Goal: Entertainment & Leisure: Consume media (video, audio)

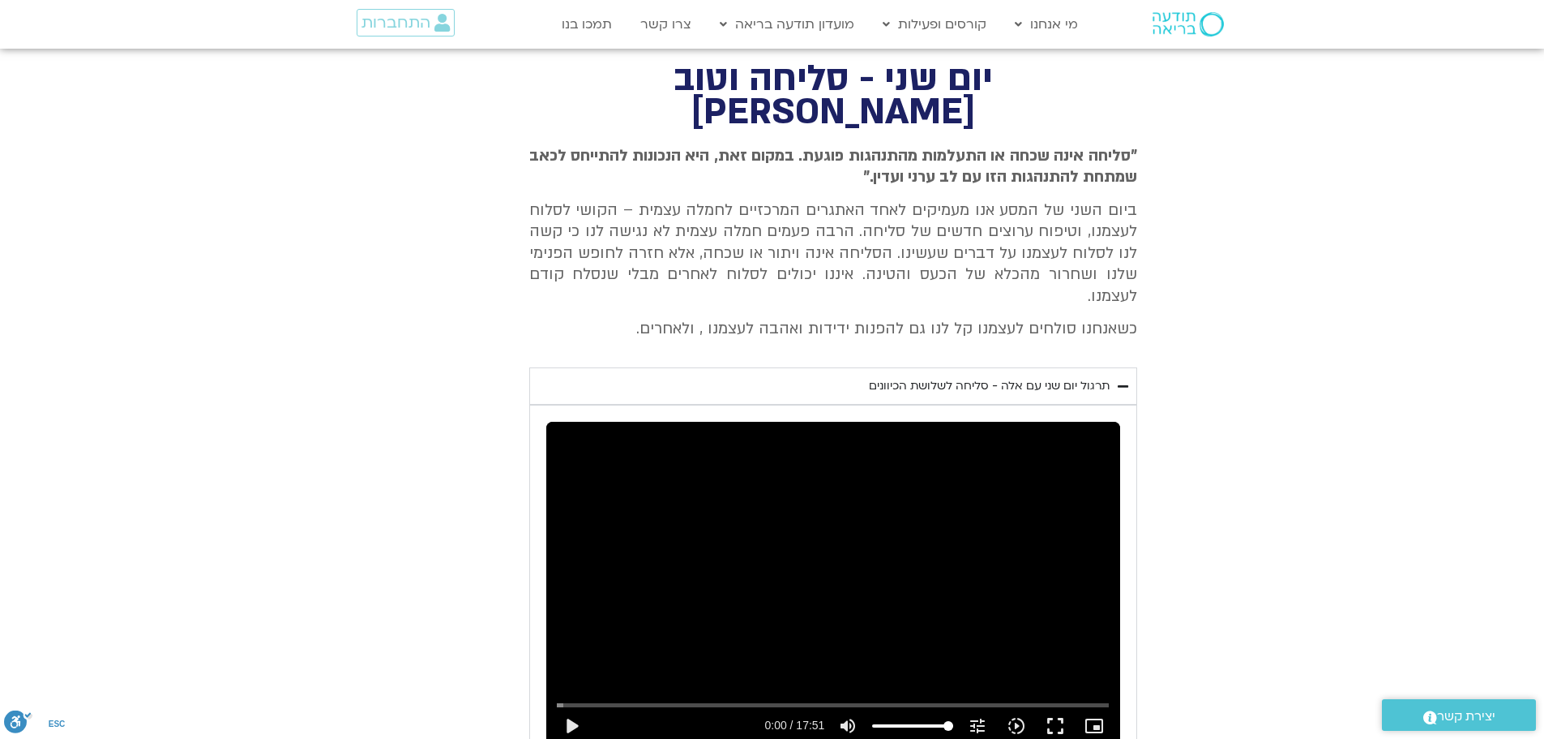
scroll to position [649, 0]
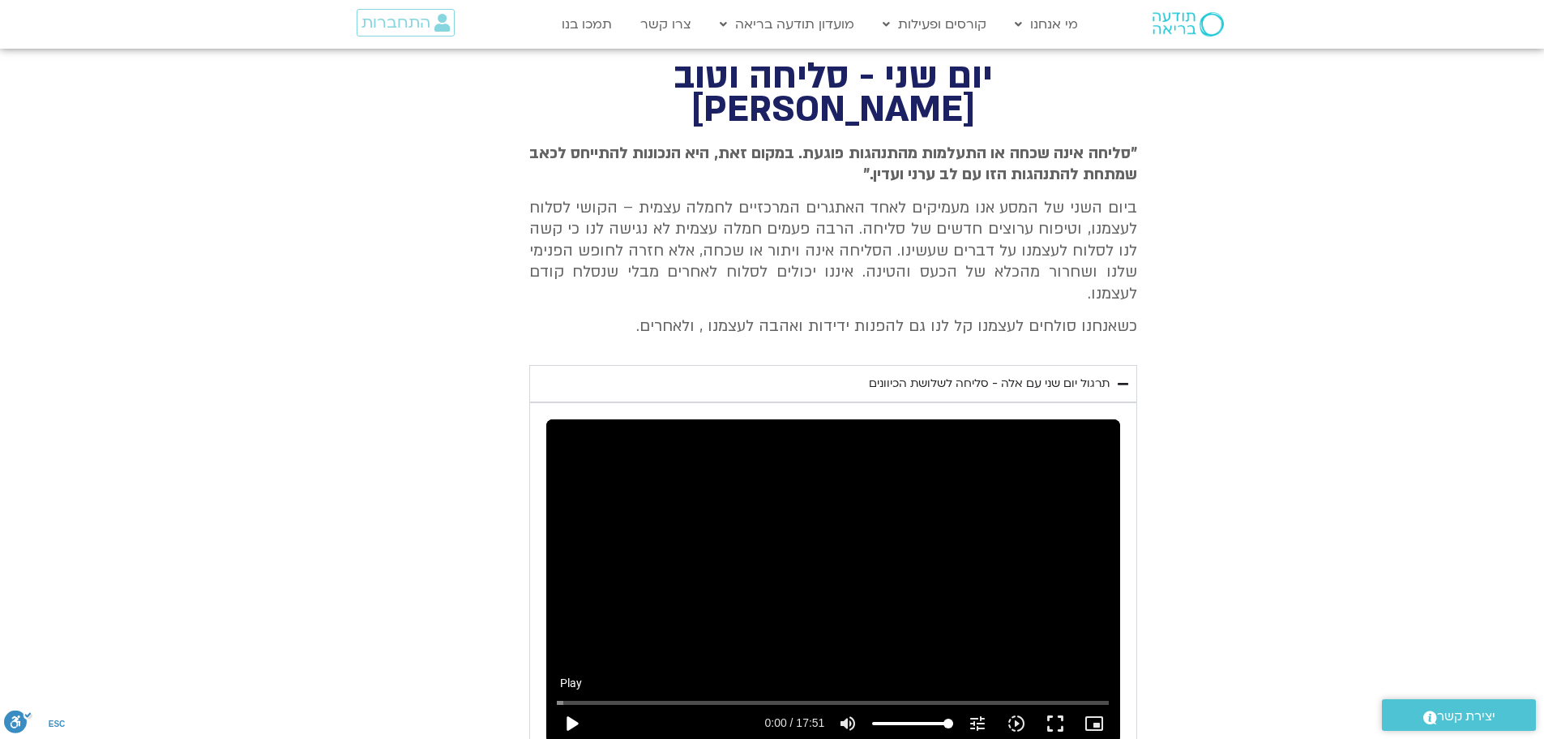
click at [572, 704] on button "play_arrow" at bounding box center [571, 723] width 39 height 39
type input "1.811122"
type input "49.5383522727273"
type input "1.945922"
type input "49.5383522727273"
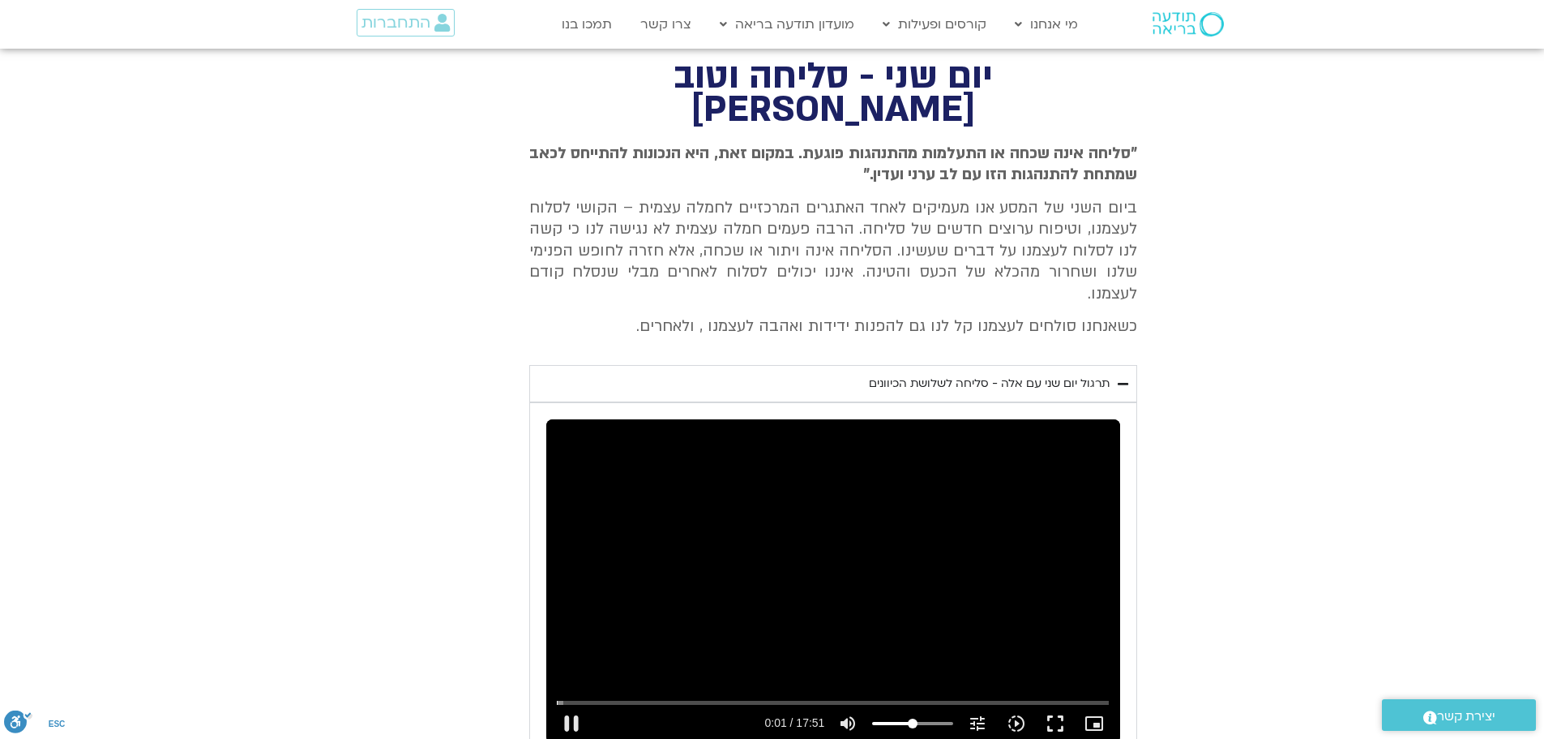
click at [913, 718] on input "Volume" at bounding box center [912, 723] width 81 height 10
drag, startPoint x: 560, startPoint y: 624, endPoint x: 525, endPoint y: 623, distance: 34.9
click at [557, 697] on input "Seek" at bounding box center [833, 702] width 553 height 10
click at [1057, 704] on button "fullscreen" at bounding box center [1055, 723] width 39 height 39
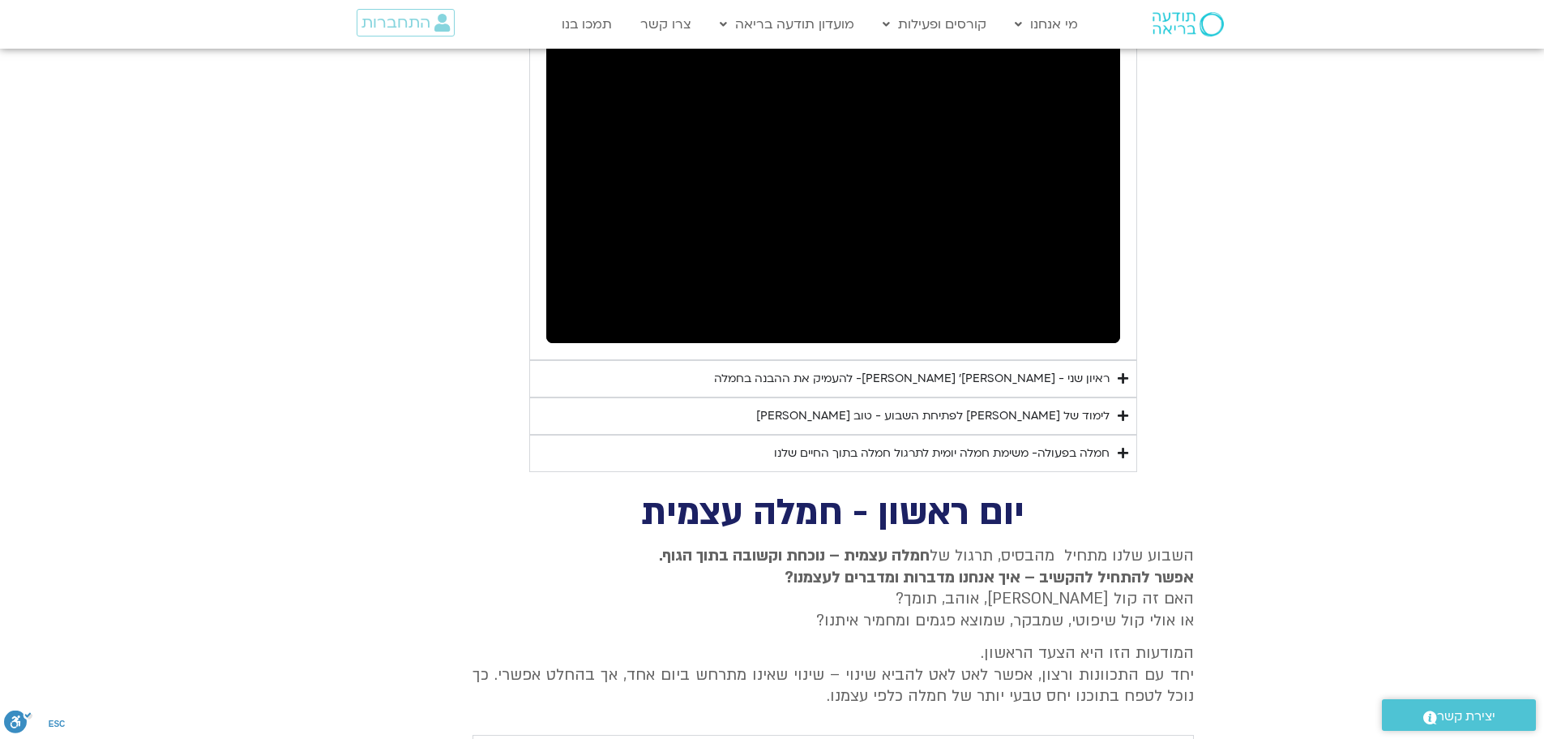
scroll to position [1054, 0]
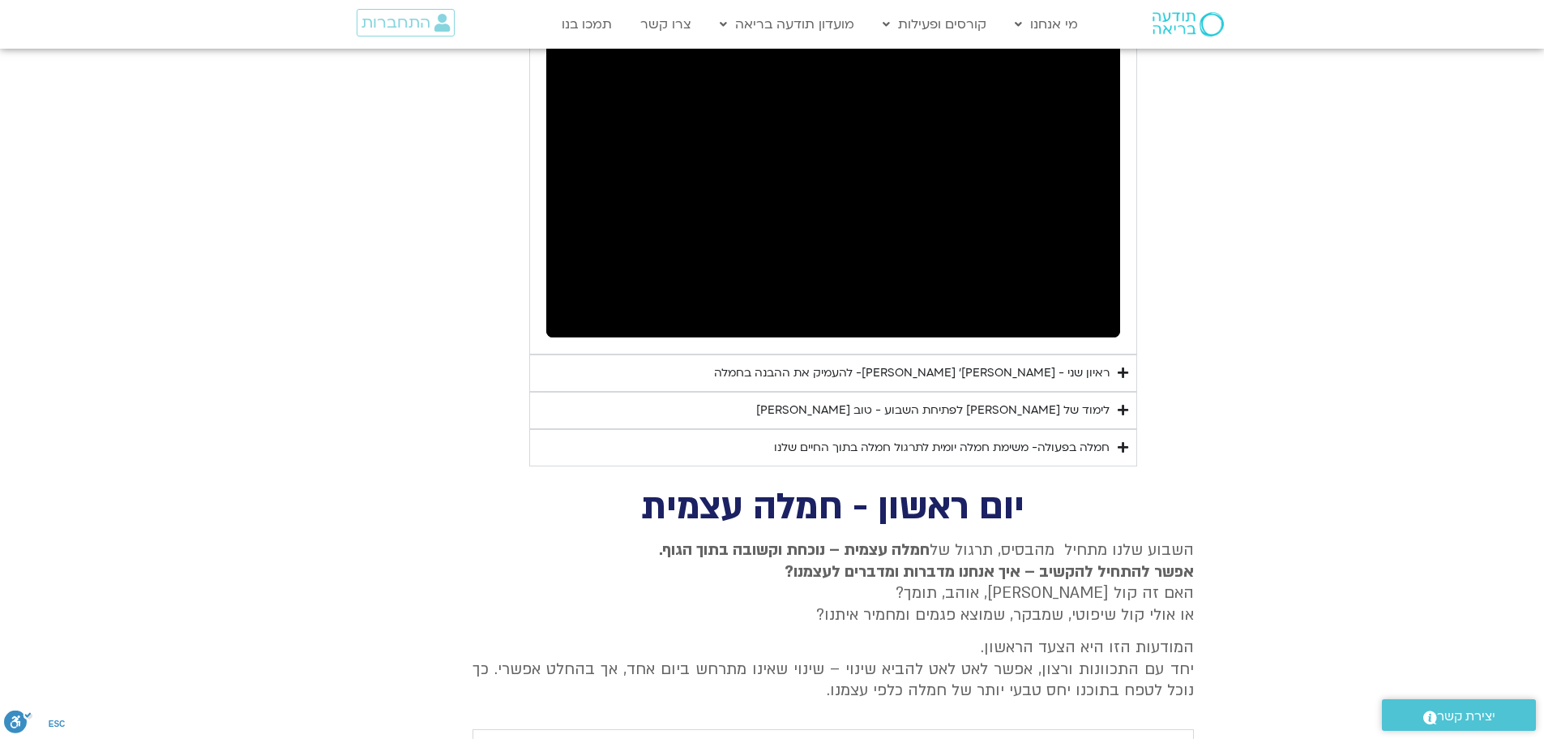
click at [893, 438] on div "חמלה בפעולה- משימת חמלה יומית לתרגול חמלה בתוך החיים שלנו" at bounding box center [942, 447] width 336 height 19
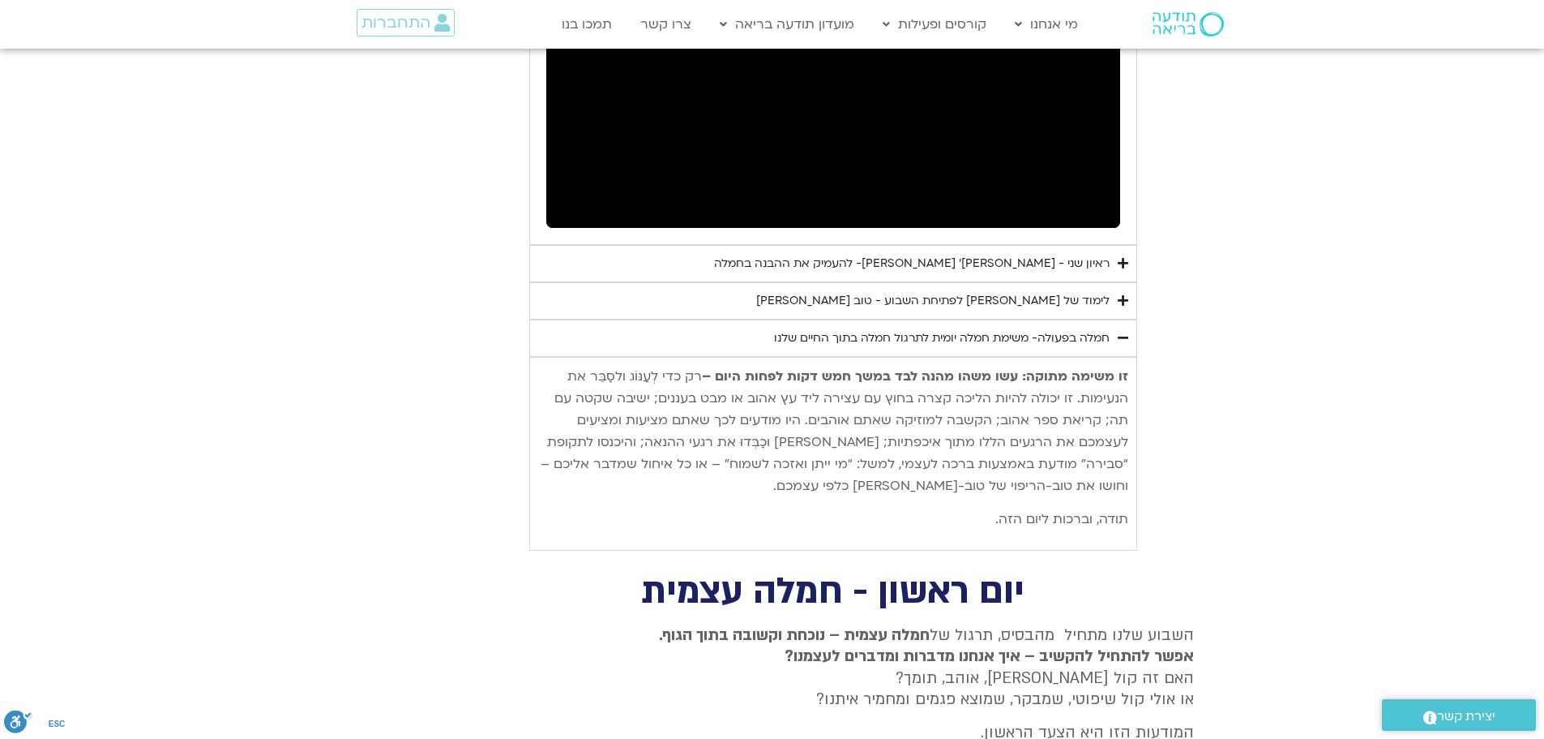
scroll to position [1135, 0]
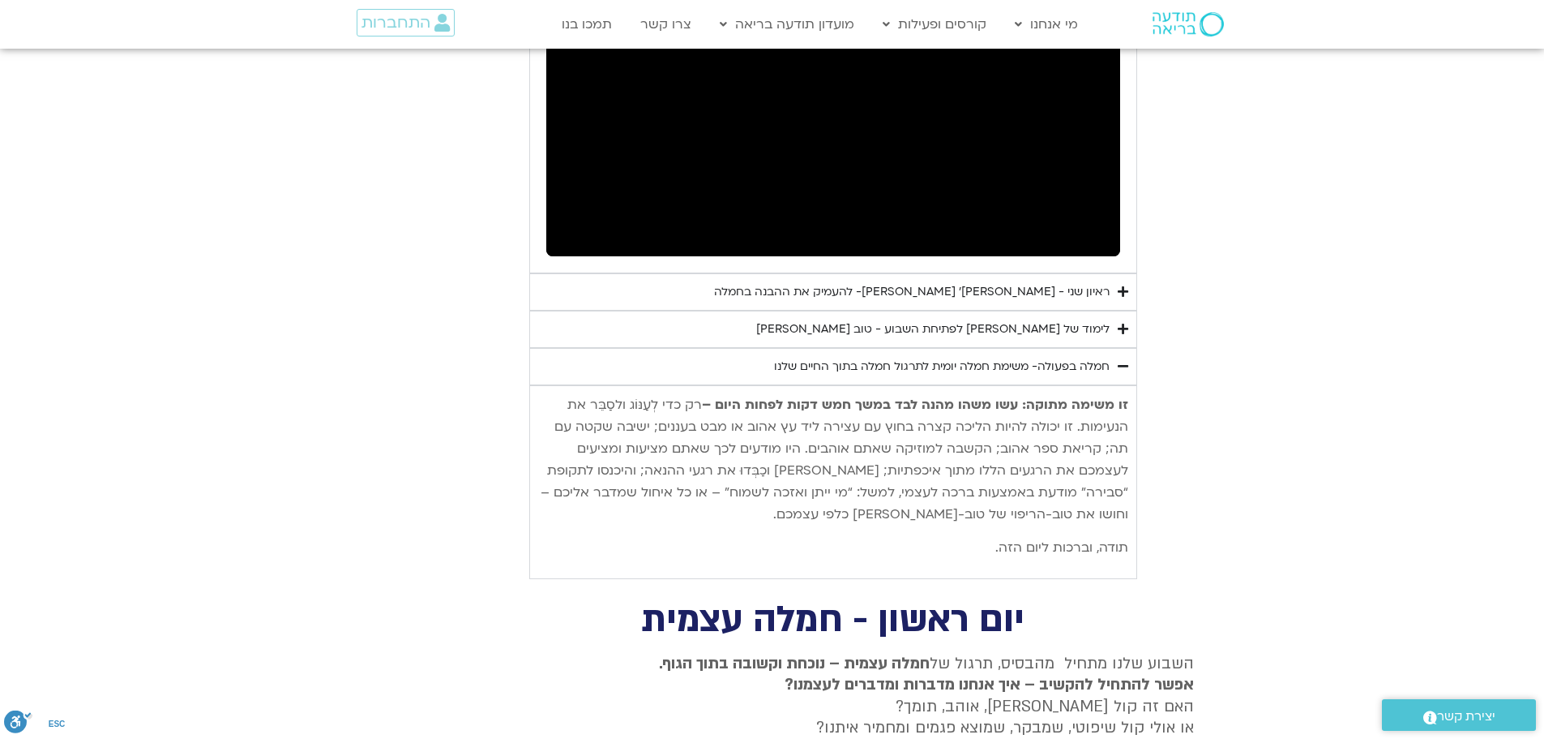
click at [845, 357] on div "חמלה בפעולה- משימת חמלה יומית לתרגול חמלה בתוך החיים שלנו" at bounding box center [942, 366] width 336 height 19
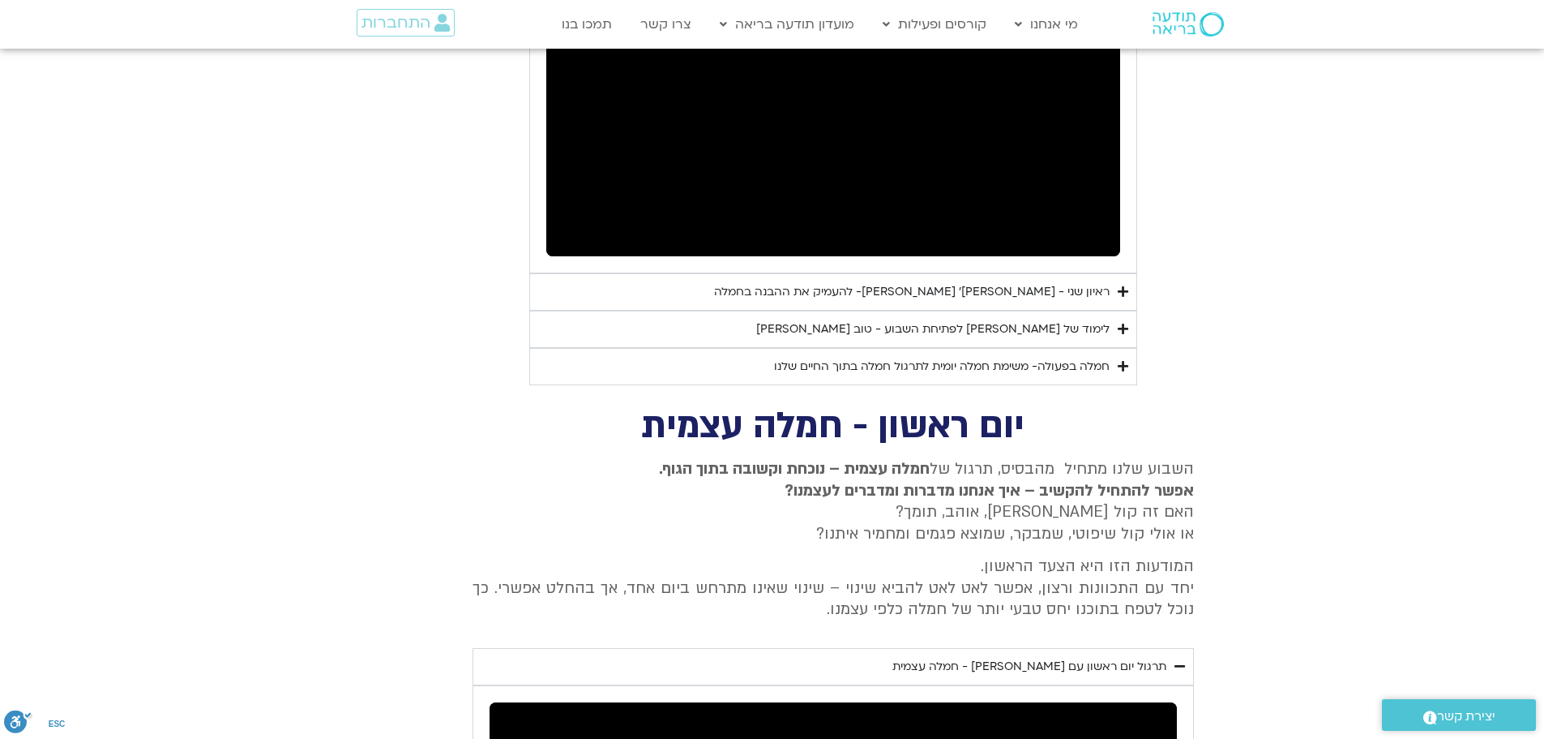
click at [843, 357] on div "חמלה בפעולה- משימת חמלה יומית לתרגול חמלה בתוך החיים שלנו" at bounding box center [942, 366] width 336 height 19
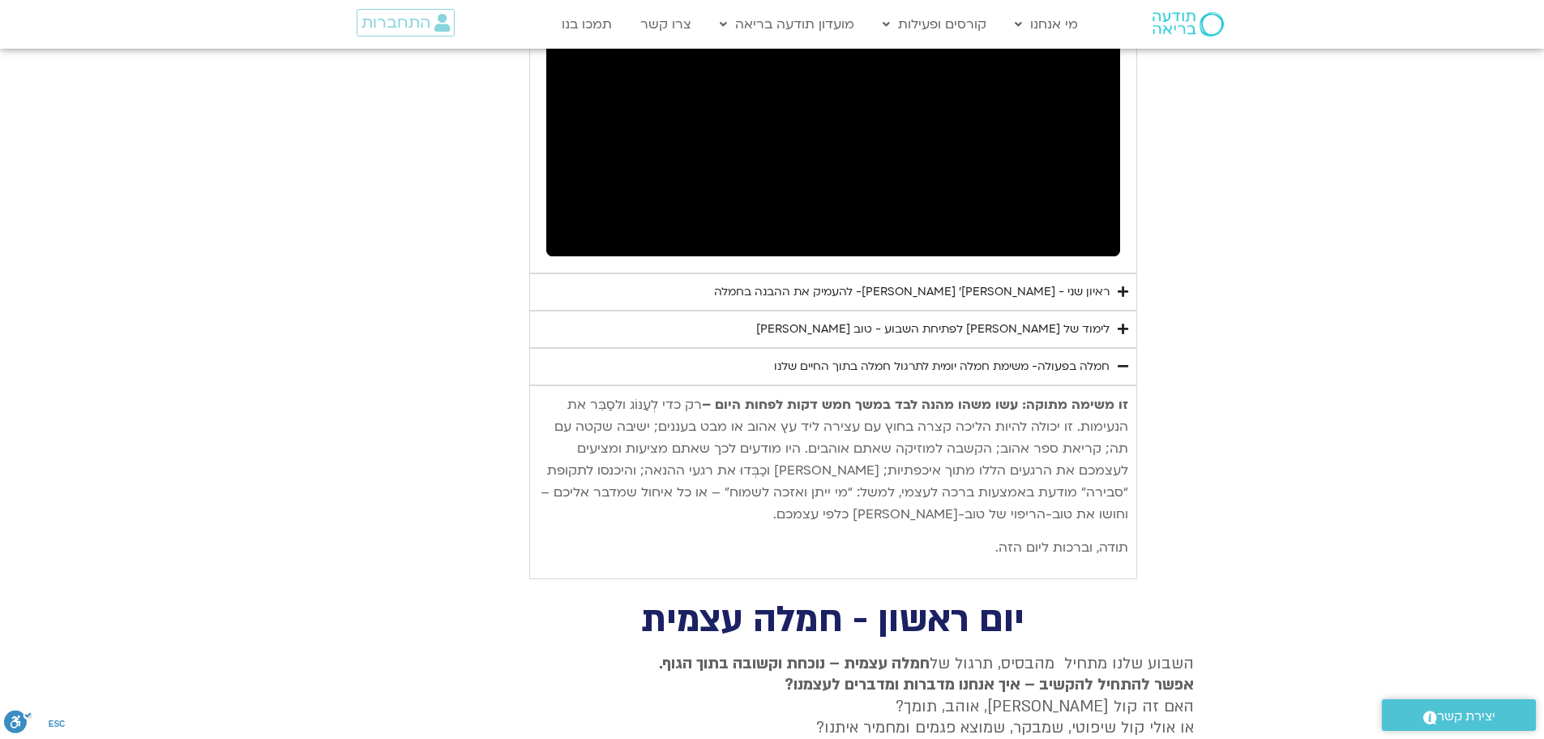
click at [960, 319] on div "לימוד של [PERSON_NAME] לפתיחת השבוע - טוב [PERSON_NAME]" at bounding box center [932, 328] width 353 height 19
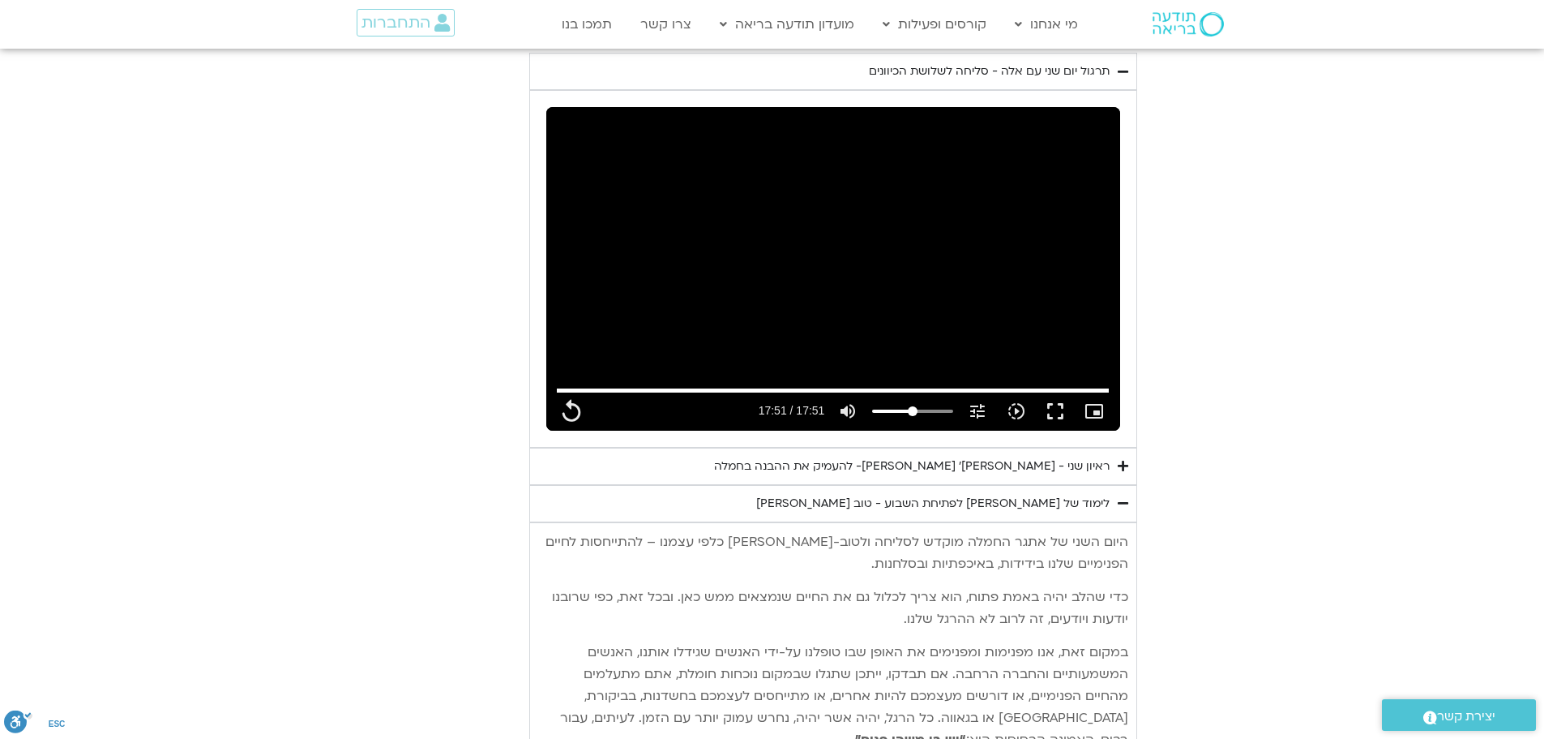
scroll to position [1054, 0]
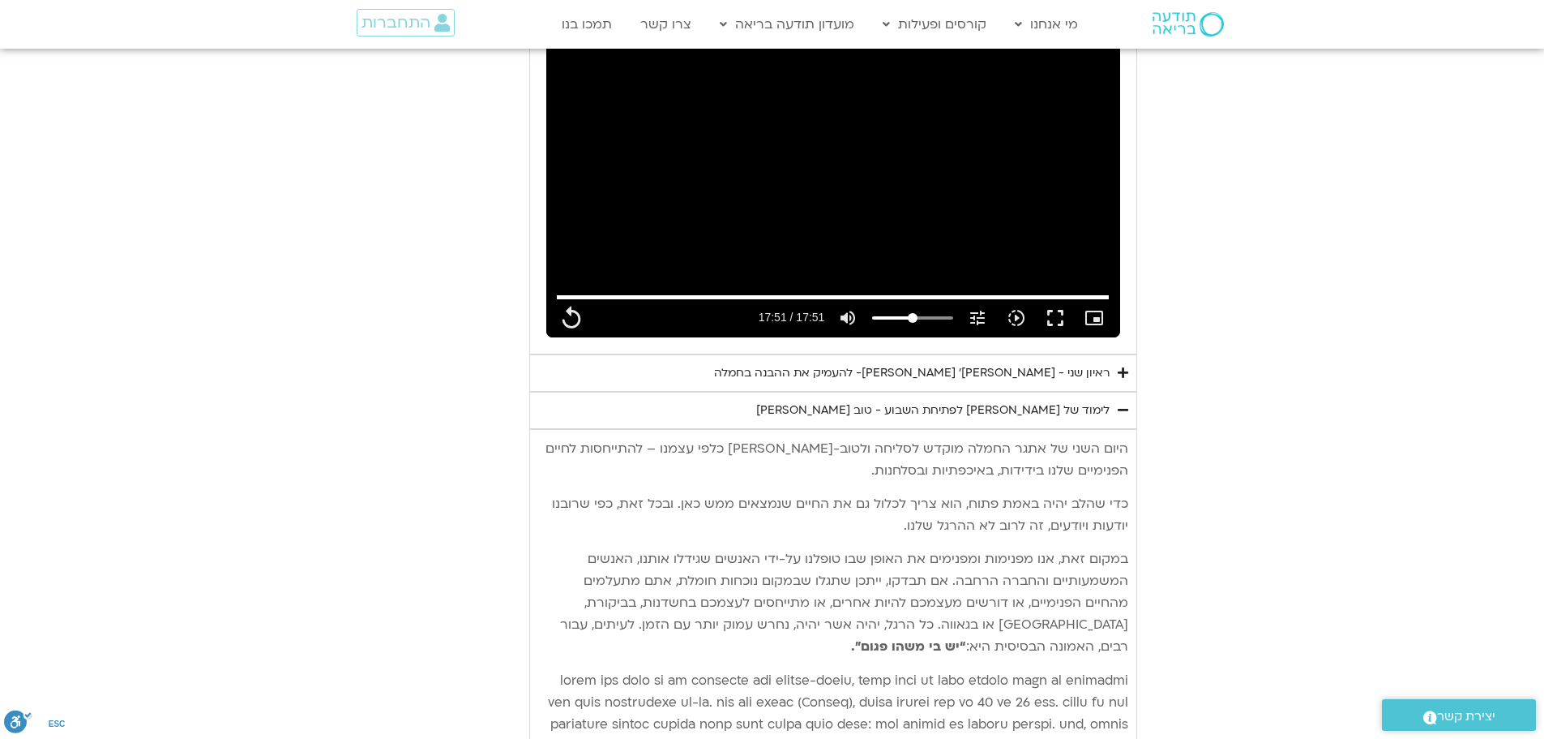
click at [876, 363] on div "ראיון שני - [PERSON_NAME]׳ [PERSON_NAME]- להעמיק את ההבנה בחמלה" at bounding box center [912, 372] width 396 height 19
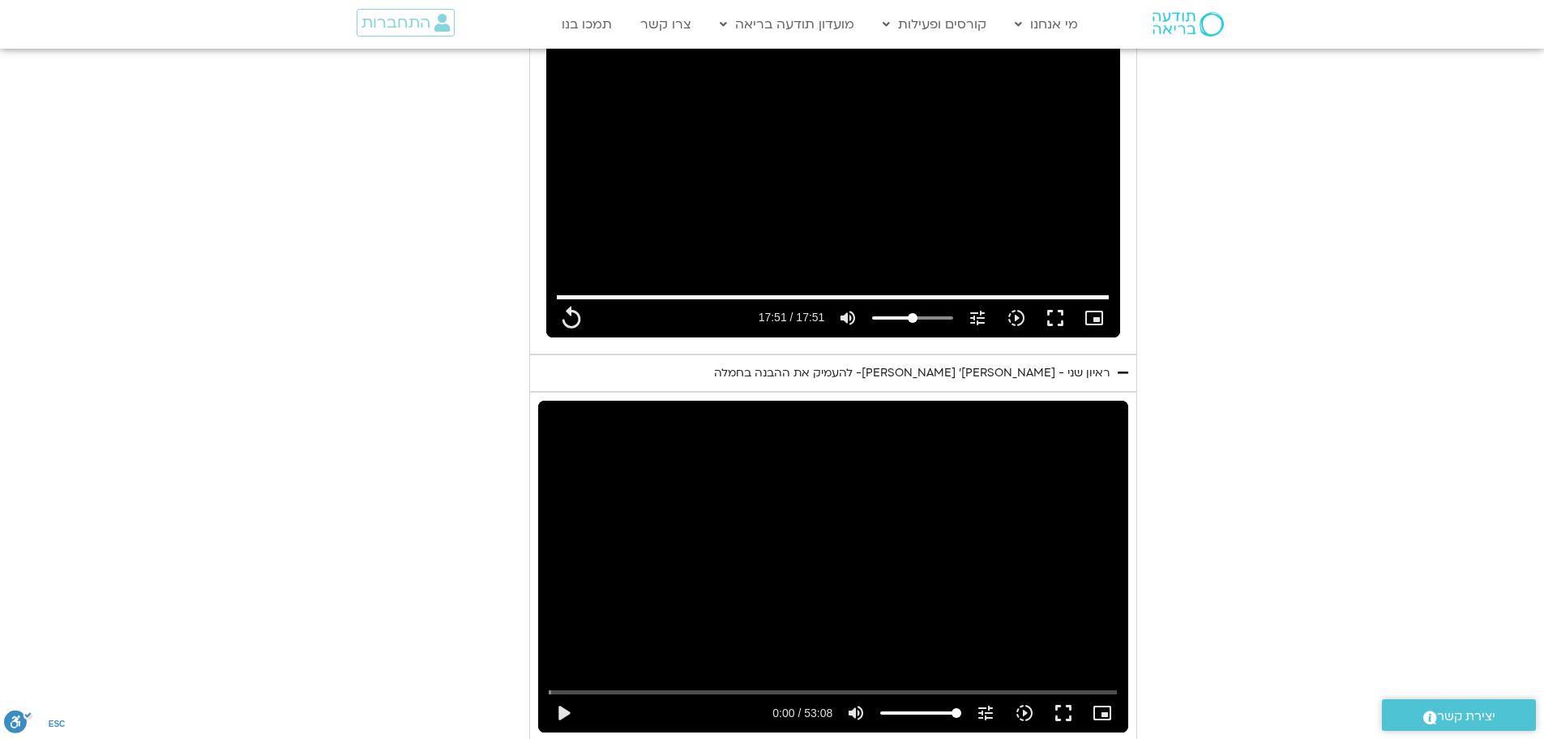
type input "1071.88"
